Goal: Transaction & Acquisition: Purchase product/service

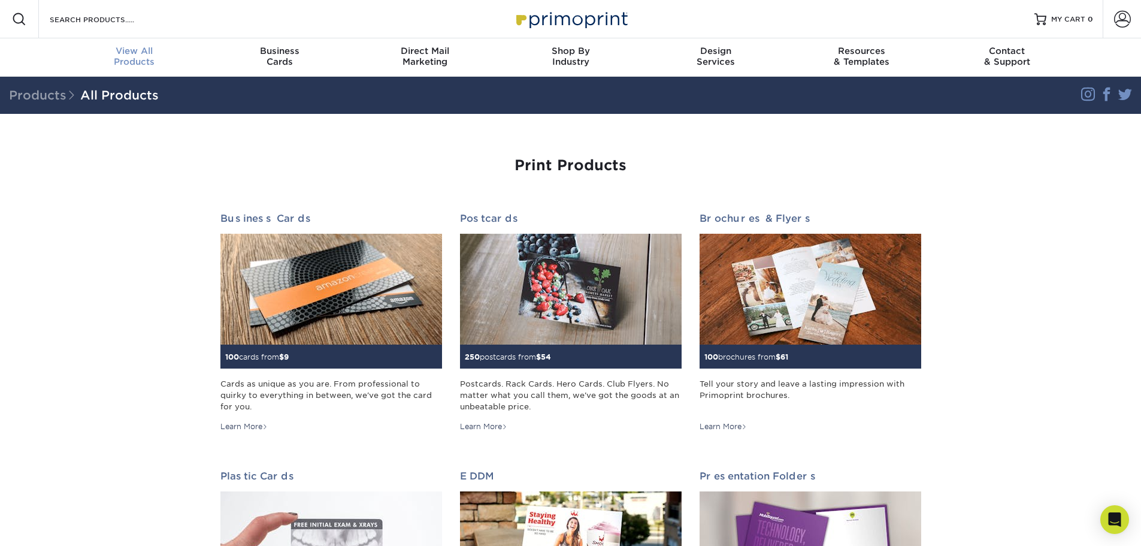
click at [147, 57] on div "View All Products" at bounding box center [135, 57] width 146 height 22
click at [110, 22] on input "Search Products" at bounding box center [107, 19] width 117 height 14
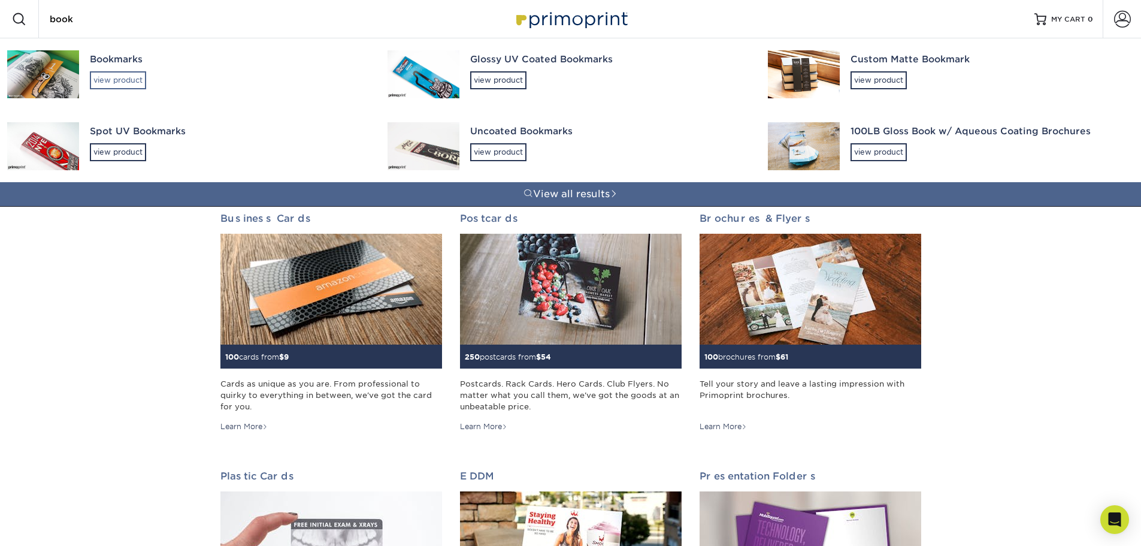
type input "book"
click at [135, 77] on div "view product" at bounding box center [118, 80] width 56 height 18
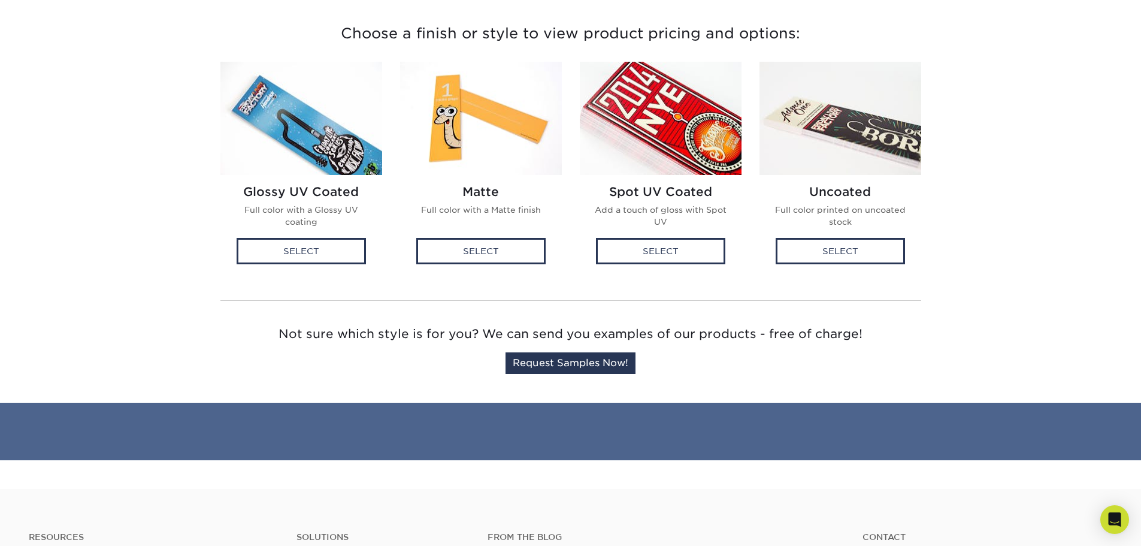
scroll to position [359, 0]
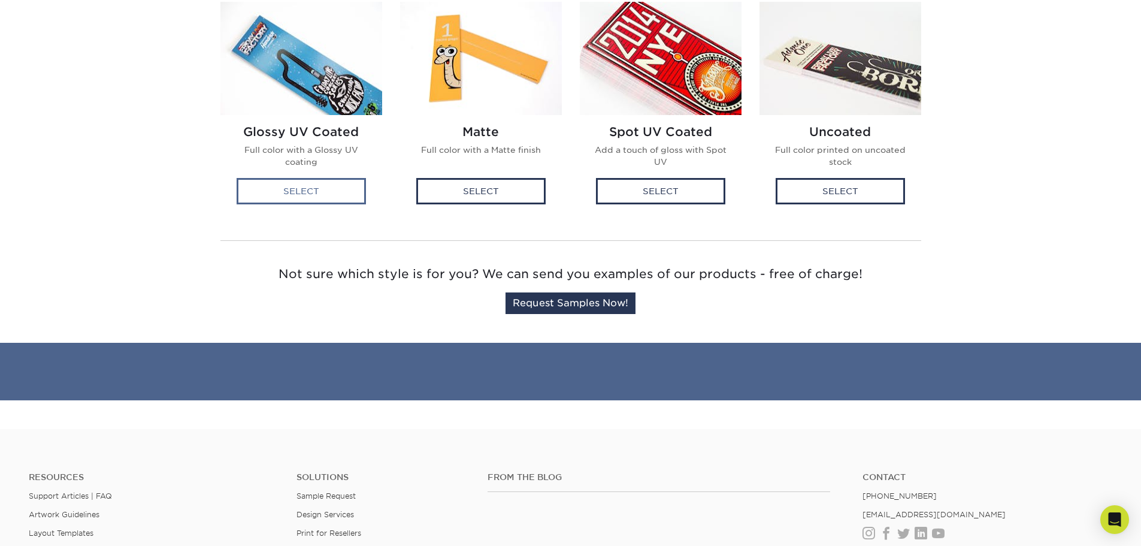
click at [325, 192] on div "Select" at bounding box center [301, 191] width 129 height 26
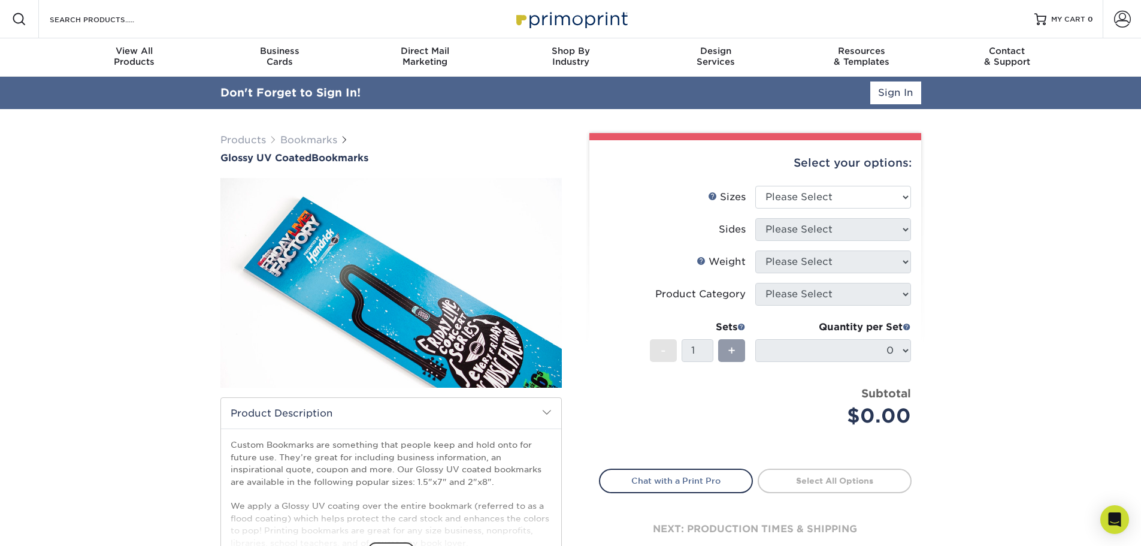
drag, startPoint x: 905, startPoint y: 164, endPoint x: 913, endPoint y: 184, distance: 21.2
click at [905, 169] on div "Select your options:" at bounding box center [755, 163] width 313 height 46
click at [900, 196] on select "Please Select 1.5" x 7" 2" x 8"" at bounding box center [833, 197] width 156 height 23
select select "1.50x7.00"
click at [755, 186] on select "Please Select 1.5" x 7" 2" x 8"" at bounding box center [833, 197] width 156 height 23
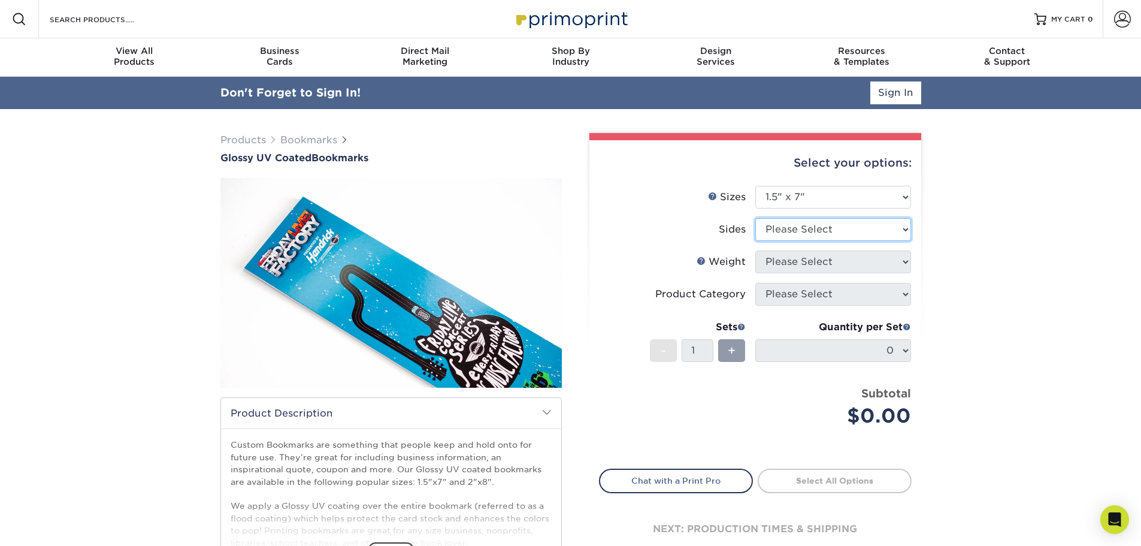
click at [903, 231] on select "Please Select Print Both Sides Print Front Only" at bounding box center [833, 229] width 156 height 23
select select "13abbda7-1d64-4f25-8bb2-c179b224825d"
click at [755, 218] on select "Please Select Print Both Sides Print Front Only" at bounding box center [833, 229] width 156 height 23
click at [902, 256] on ul "Sizes Help Sizes Please Select 1.5" x 7" 2" x 8" Sides Please Select" at bounding box center [755, 315] width 313 height 259
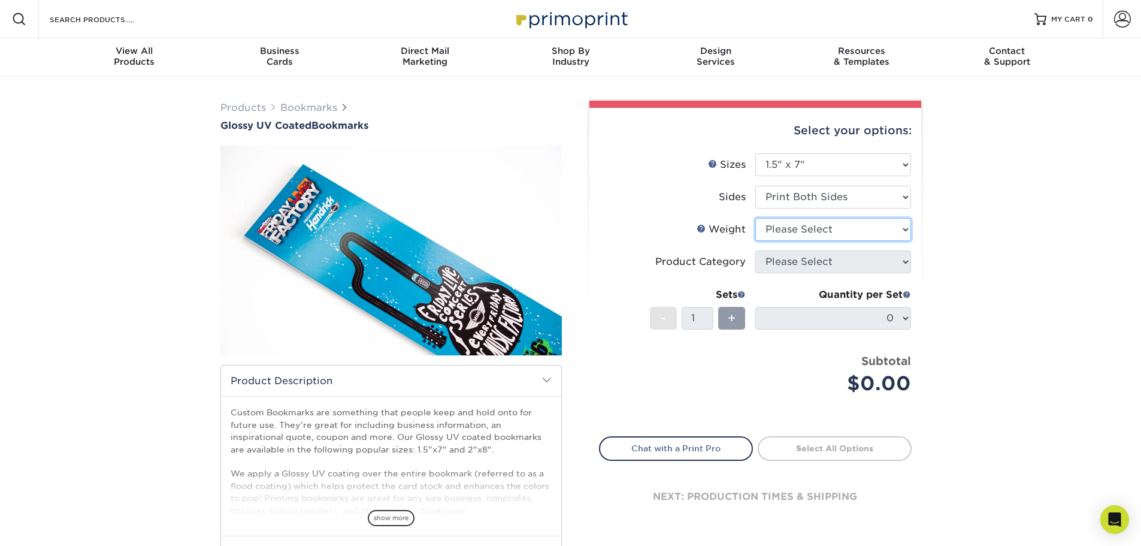
select select "16PT"
click at [755, 218] on select "Please Select 16PT 14PT" at bounding box center [833, 229] width 156 height 23
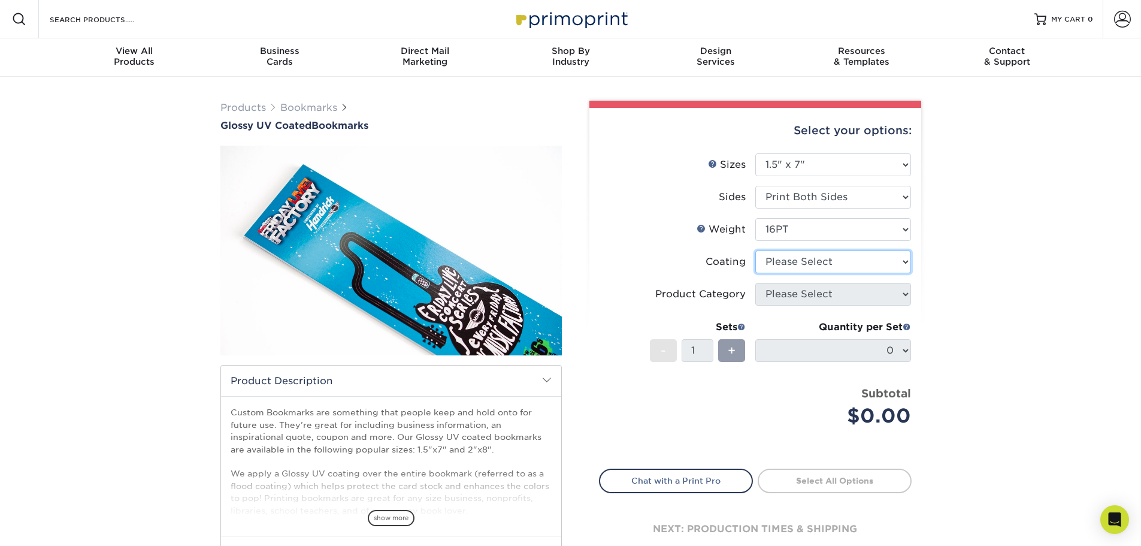
click at [900, 262] on select at bounding box center [833, 261] width 156 height 23
select select "1e8116af-acfc-44b1-83dc-8181aa338834"
click at [755, 250] on select at bounding box center [833, 261] width 156 height 23
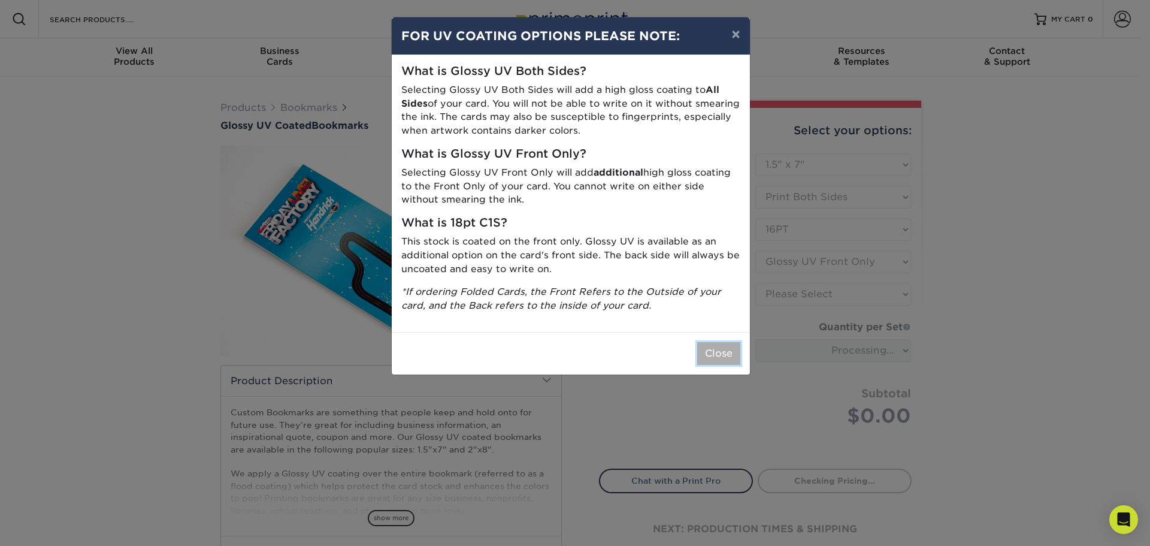
click at [728, 353] on button "Close" at bounding box center [718, 353] width 43 height 23
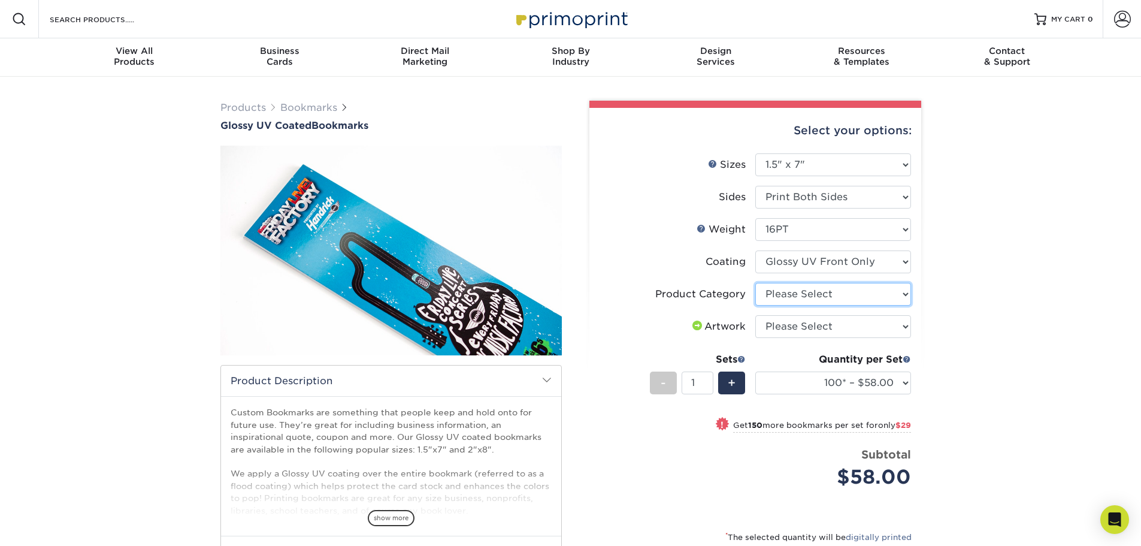
click at [905, 298] on select "Please Select Postcards" at bounding box center [833, 294] width 156 height 23
select select "9b7272e0-d6c8-4c3c-8e97-d3a1bcdab858"
click at [755, 283] on select "Please Select Postcards" at bounding box center [833, 294] width 156 height 23
click at [907, 326] on select "Please Select I will upload files I need a design - $50" at bounding box center [833, 326] width 156 height 23
select select "upload"
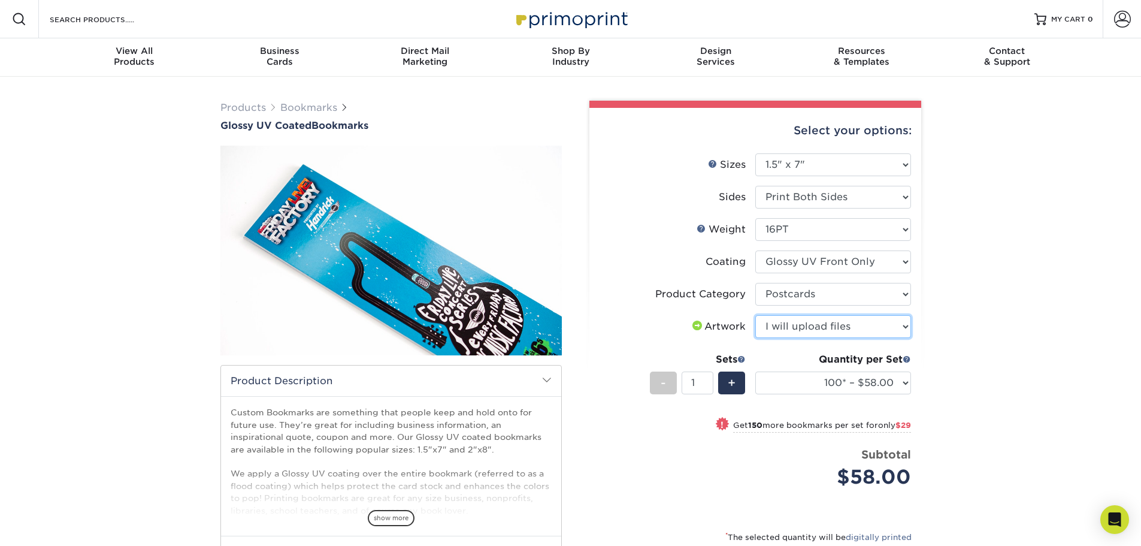
click at [755, 315] on select "Please Select I will upload files I need a design - $50" at bounding box center [833, 326] width 156 height 23
click at [906, 379] on select "100* – $58.00 250* – $87.00 500 – $96.00 1000 – $110.00 2500 – $176.00 5000 – $…" at bounding box center [833, 382] width 156 height 23
select select "250* – $87.00"
click at [755, 371] on select "100* – $58.00 250* – $87.00 500 – $96.00 1000 – $110.00 2500 – $176.00 5000 – $…" at bounding box center [833, 382] width 156 height 23
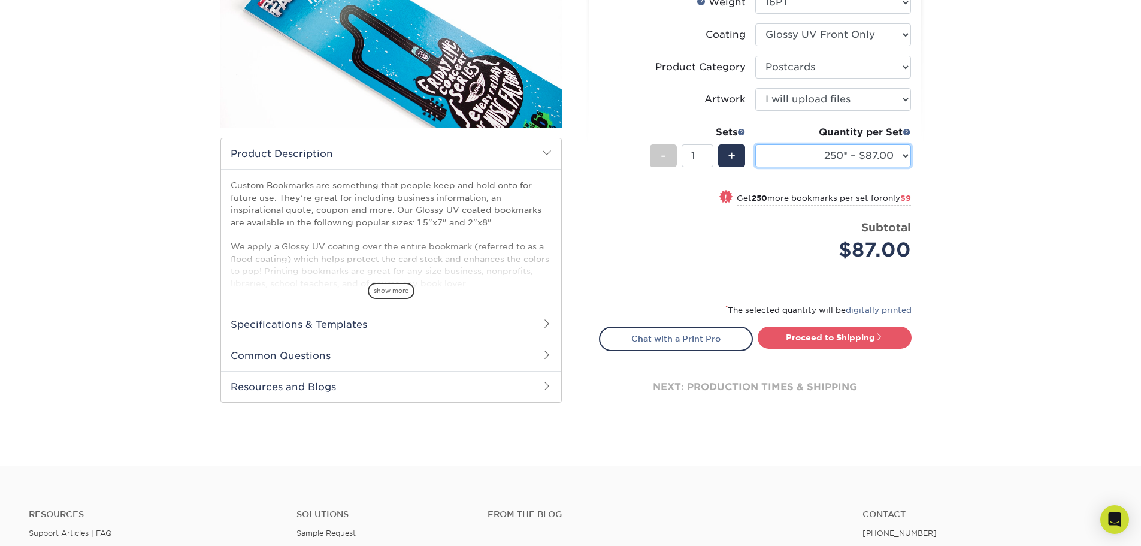
scroll to position [240, 0]
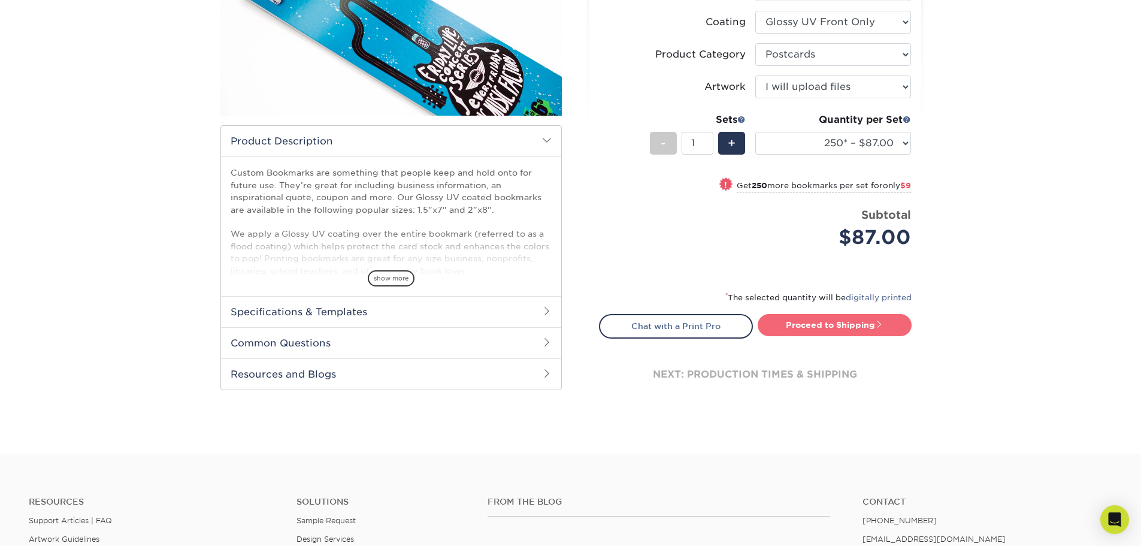
click at [877, 323] on span at bounding box center [879, 324] width 8 height 8
type input "Set 1"
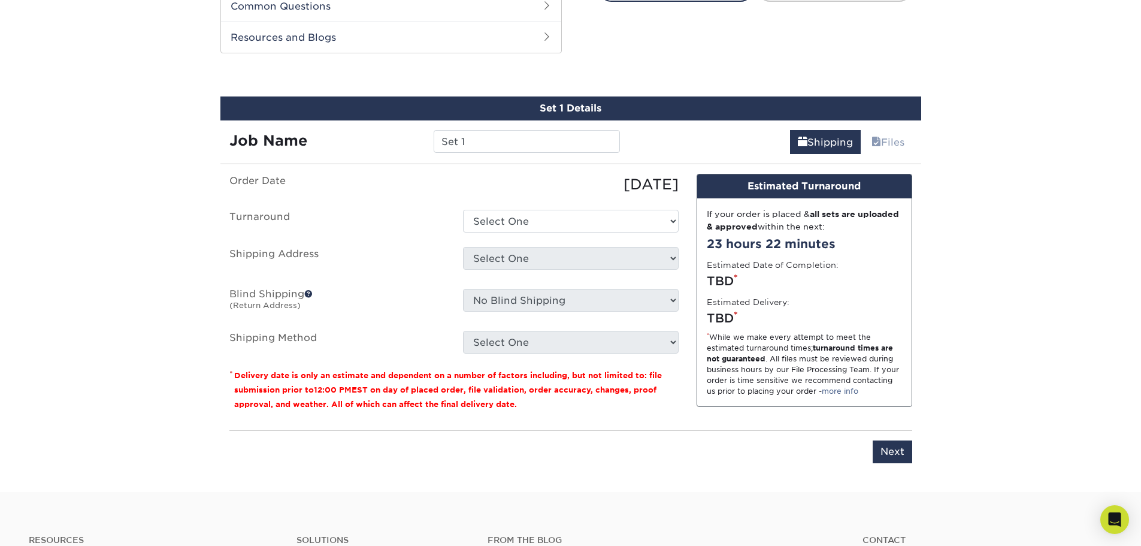
scroll to position [586, 0]
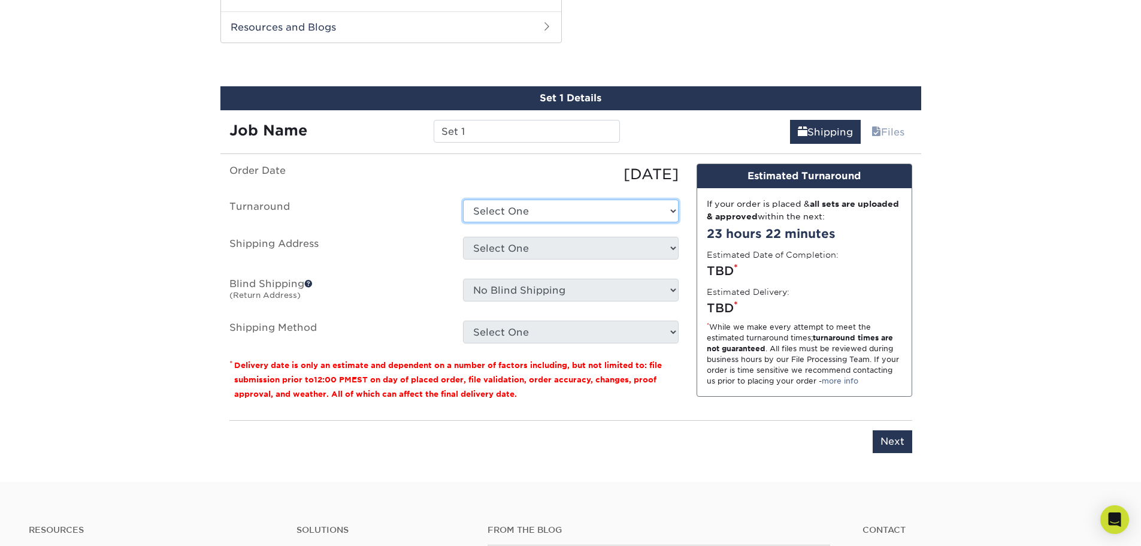
click at [671, 213] on select "Select One 2-4 Business Days 2 Day Next Business Day" at bounding box center [571, 210] width 216 height 23
select select "e83087a1-efd8-46a0-b2c7-e9144f73443a"
click at [463, 199] on select "Select One 2-4 Business Days 2 Day Next Business Day" at bounding box center [571, 210] width 216 height 23
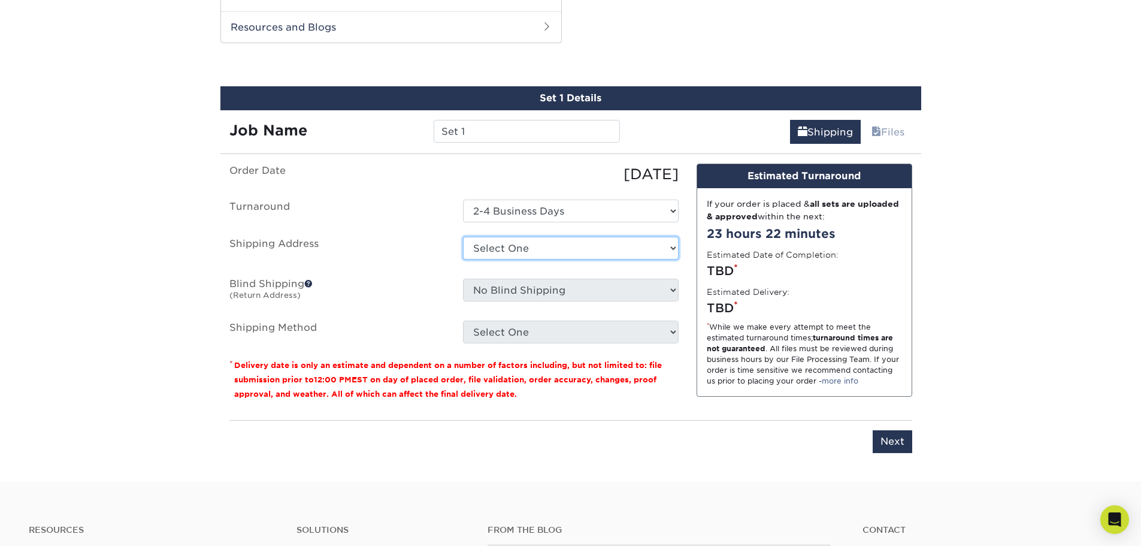
click at [672, 252] on select "Select One + Add New Address - Login" at bounding box center [571, 248] width 216 height 23
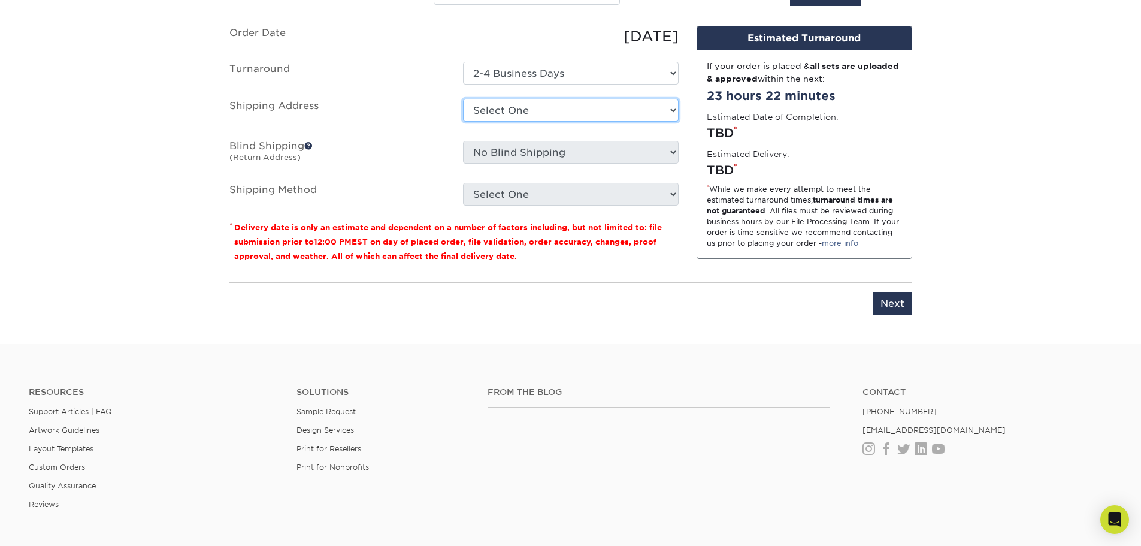
scroll to position [839, 0]
